Goal: Task Accomplishment & Management: Use online tool/utility

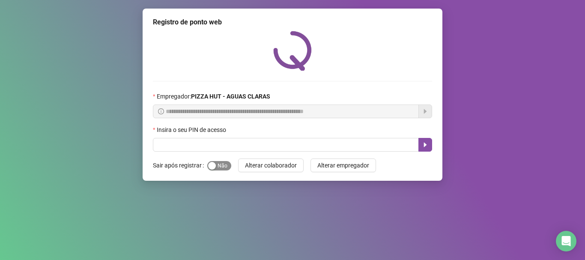
click at [221, 165] on span "Sim Não" at bounding box center [219, 165] width 24 height 9
click at [227, 166] on span "Sim Não" at bounding box center [219, 165] width 24 height 9
click at [221, 166] on span "Sim Não" at bounding box center [219, 165] width 24 height 9
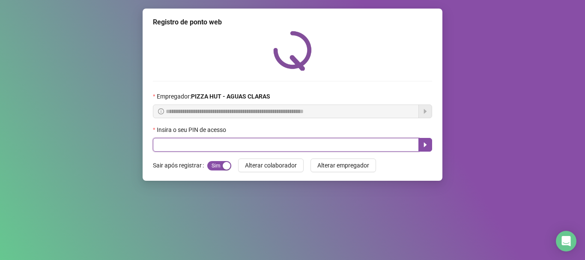
click at [208, 141] on input "text" at bounding box center [286, 145] width 266 height 14
type input "*****"
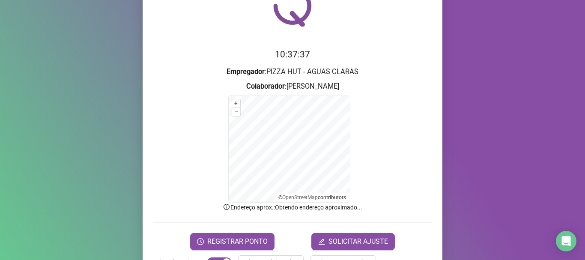
scroll to position [72, 0]
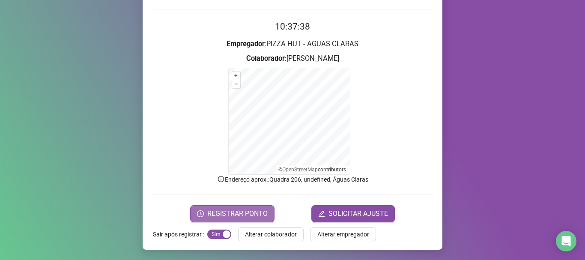
click at [245, 213] on span "REGISTRAR PONTO" at bounding box center [237, 214] width 60 height 10
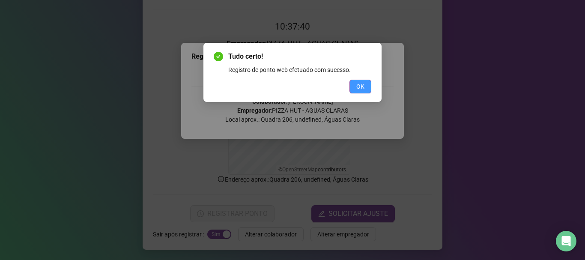
click at [363, 87] on span "OK" at bounding box center [361, 86] width 8 height 9
click at [363, 87] on div "Tudo certo! Registro de ponto web efetuado com sucesso. OK" at bounding box center [292, 130] width 585 height 260
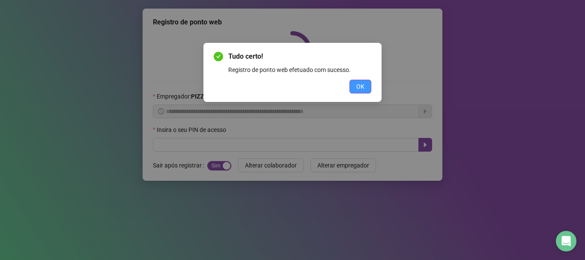
scroll to position [0, 0]
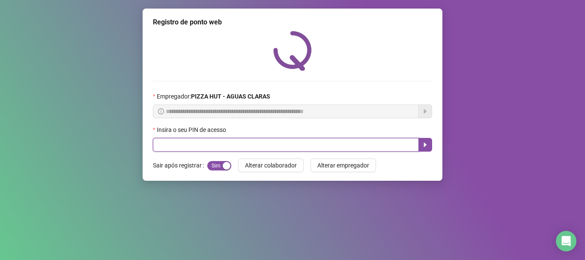
click at [205, 148] on input "text" at bounding box center [286, 145] width 266 height 14
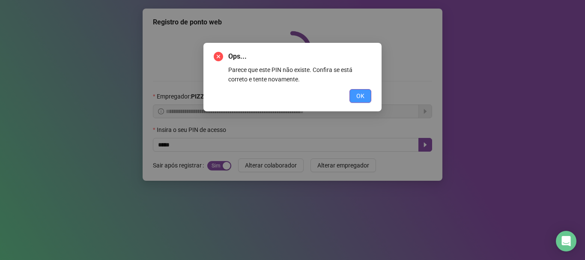
click at [349, 96] on div "OK" at bounding box center [293, 96] width 158 height 14
click at [350, 96] on div "OK" at bounding box center [293, 96] width 158 height 14
click at [352, 96] on button "OK" at bounding box center [361, 96] width 22 height 14
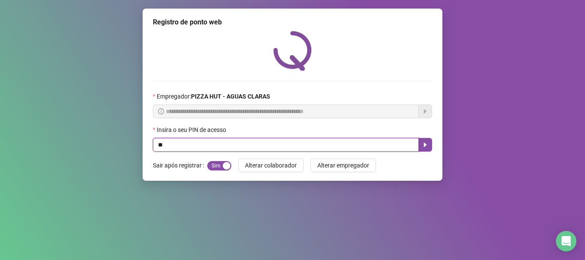
type input "*"
type input "*****"
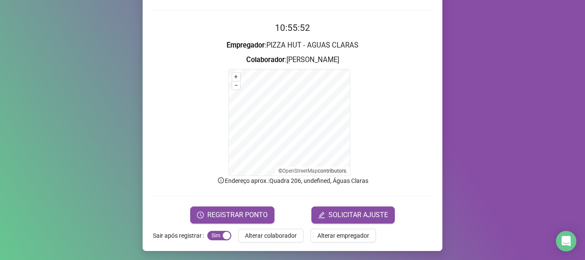
scroll to position [72, 0]
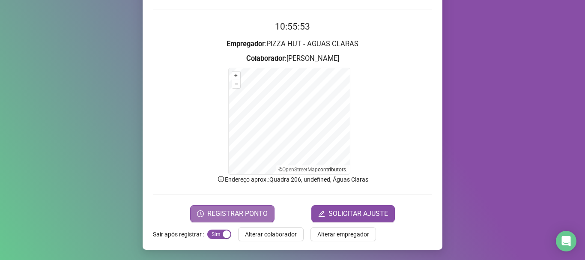
click at [232, 213] on span "REGISTRAR PONTO" at bounding box center [237, 214] width 60 height 10
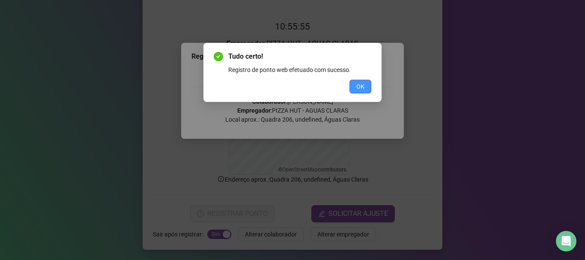
click at [365, 90] on button "OK" at bounding box center [361, 87] width 22 height 14
